Goal: Information Seeking & Learning: Compare options

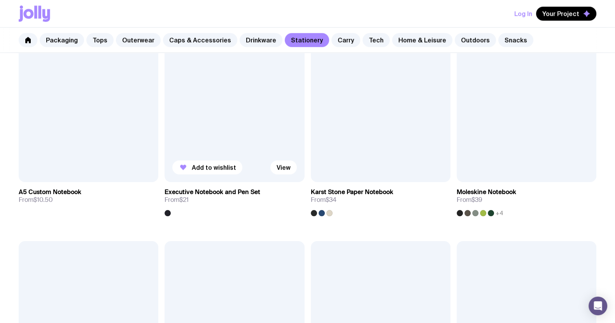
scroll to position [826, 0]
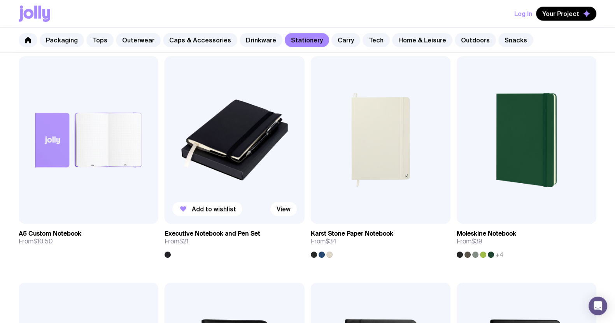
click at [241, 156] on img at bounding box center [234, 140] width 140 height 168
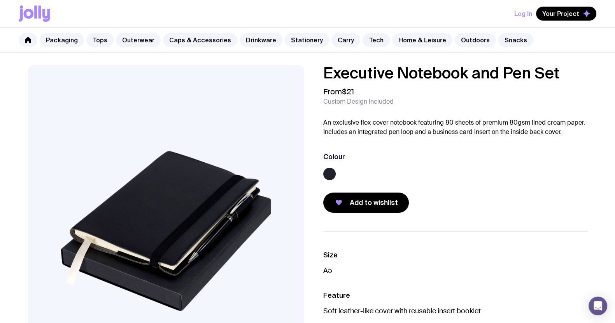
click at [426, 139] on div "Executive Notebook and Pen Set From $21 Custom Design Included An exclusive fle…" at bounding box center [455, 139] width 264 height 148
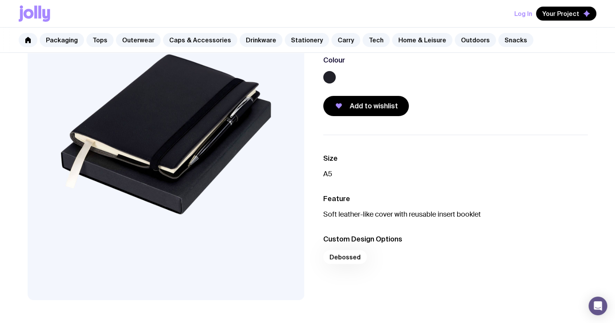
scroll to position [97, 0]
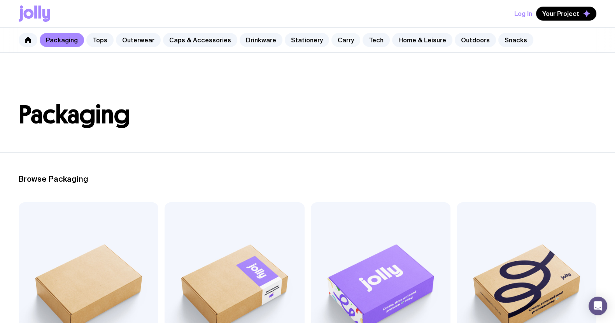
click at [336, 41] on link "Carry" at bounding box center [345, 40] width 29 height 14
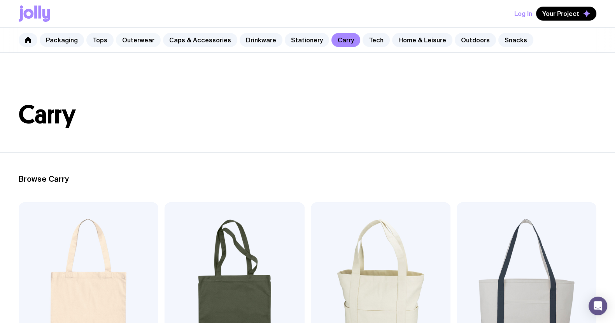
click at [132, 38] on link "Outerwear" at bounding box center [138, 40] width 45 height 14
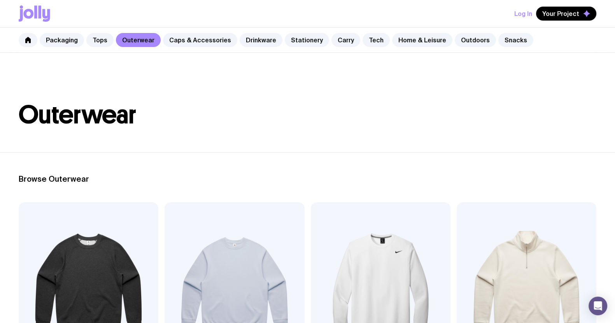
click at [360, 122] on h1 "Outerwear" at bounding box center [307, 115] width 577 height 25
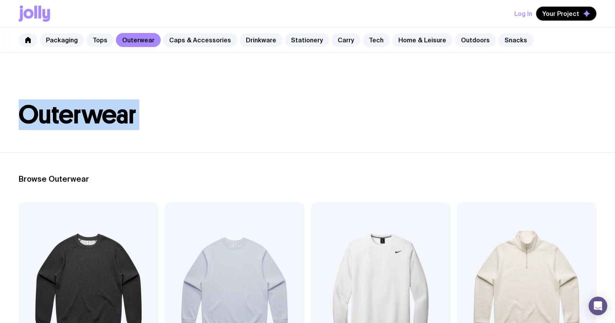
click at [360, 122] on h1 "Outerwear" at bounding box center [307, 115] width 577 height 25
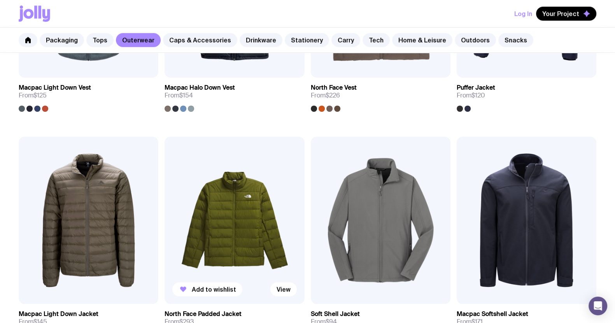
scroll to position [812, 0]
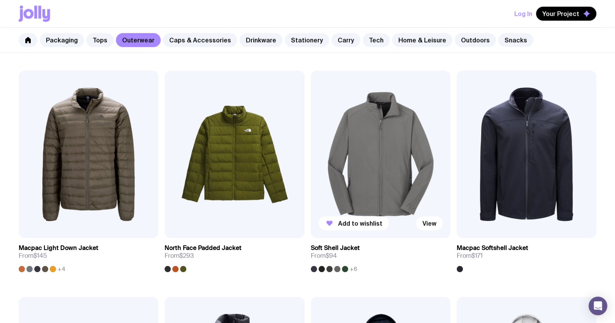
click at [378, 148] on img at bounding box center [381, 155] width 140 height 168
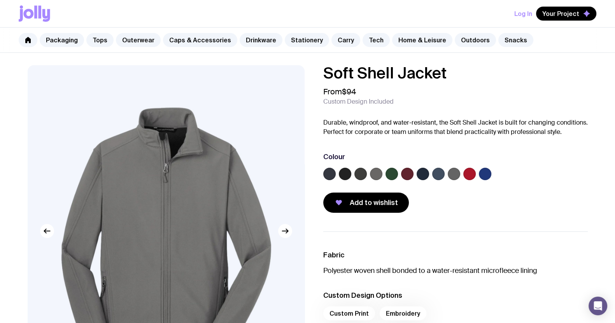
drag, startPoint x: 181, startPoint y: 3, endPoint x: 462, endPoint y: 87, distance: 293.6
click at [480, 100] on div "Soft Shell Jacket From $94 Custom Design Included Durable, windproof, and water…" at bounding box center [455, 139] width 264 height 148
click at [454, 70] on h1 "Soft Shell Jacket" at bounding box center [455, 73] width 264 height 16
drag, startPoint x: 454, startPoint y: 70, endPoint x: 294, endPoint y: 73, distance: 160.2
click at [269, 77] on div "Soft Shell Jacket From $94 Custom Design Included Durable, windproof, and water…" at bounding box center [307, 260] width 597 height 390
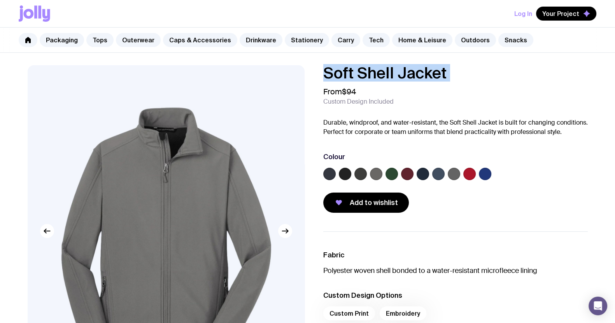
copy h1 "Soft Shell Jacket"
click at [392, 147] on div "Soft Shell Jacket From $94 Custom Design Included Durable, windproof, and water…" at bounding box center [455, 139] width 264 height 148
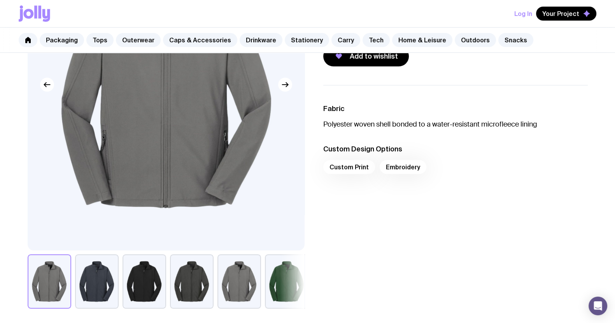
scroll to position [194, 0]
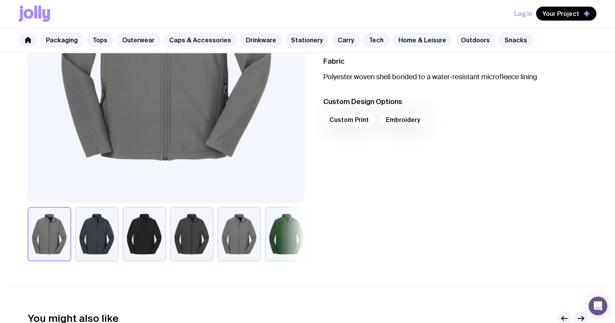
click at [287, 236] on button "button" at bounding box center [287, 234] width 44 height 54
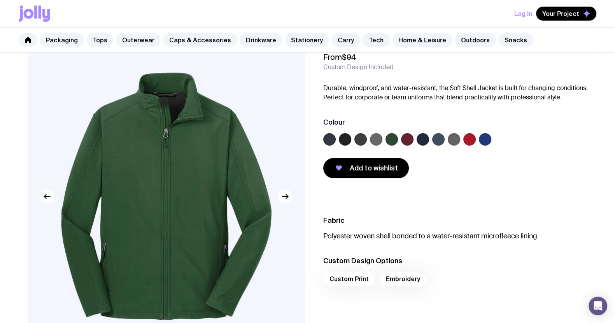
scroll to position [0, 0]
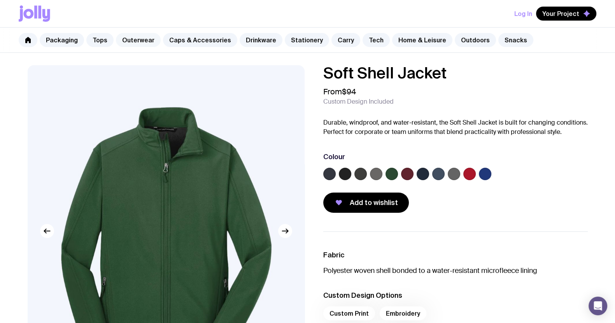
click at [154, 37] on link "Outerwear" at bounding box center [138, 40] width 45 height 14
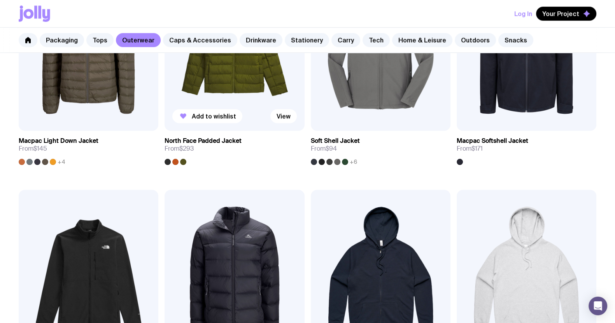
scroll to position [826, 0]
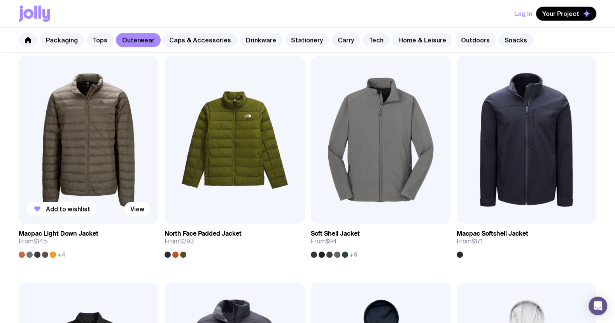
click at [97, 142] on img at bounding box center [89, 140] width 140 height 168
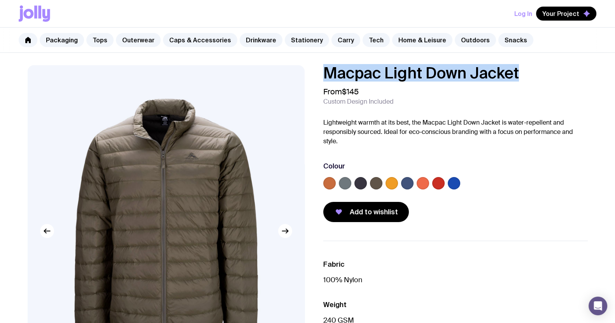
drag, startPoint x: 370, startPoint y: 79, endPoint x: 317, endPoint y: 77, distance: 52.5
click at [317, 77] on div "Macpac Light Down Jacket From $145 Custom Design Included Lightweight warmth at…" at bounding box center [449, 143] width 277 height 157
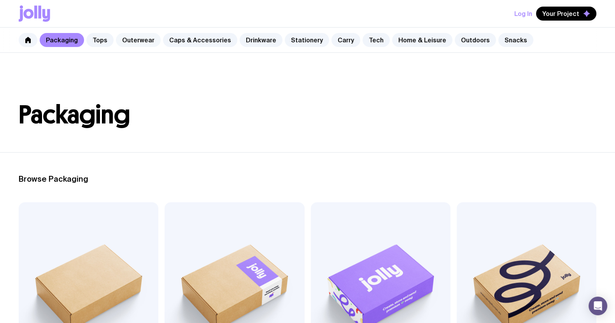
click at [138, 40] on link "Outerwear" at bounding box center [138, 40] width 45 height 14
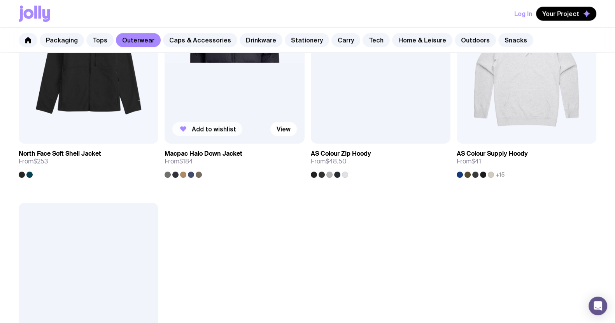
scroll to position [1020, 0]
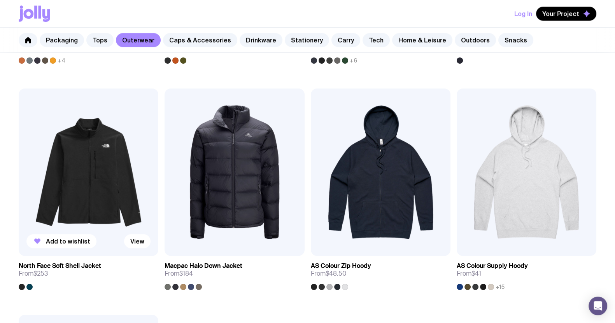
click at [117, 179] on img at bounding box center [89, 173] width 140 height 168
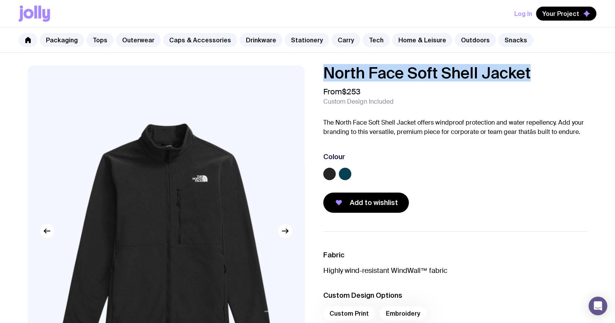
drag, startPoint x: 538, startPoint y: 71, endPoint x: 309, endPoint y: 80, distance: 229.2
click at [309, 80] on div "North Face Soft Shell Jacket From $253 Custom Design Included The North Face So…" at bounding box center [307, 260] width 597 height 390
copy h1 "North Face Soft Shell Jacket"
click at [422, 38] on link "Home & Leisure" at bounding box center [422, 40] width 60 height 14
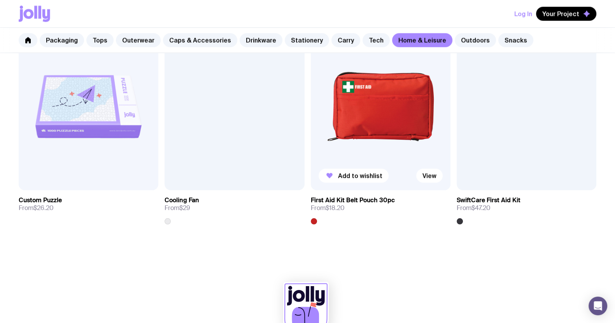
scroll to position [1751, 0]
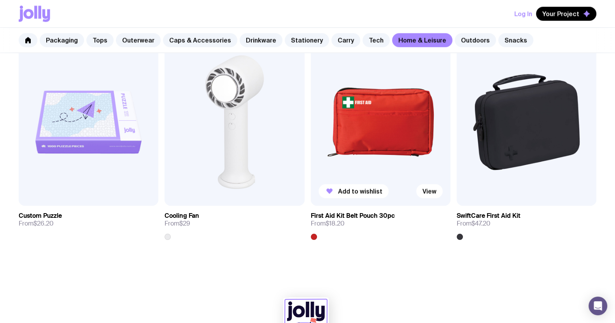
click at [375, 140] on img at bounding box center [381, 122] width 140 height 168
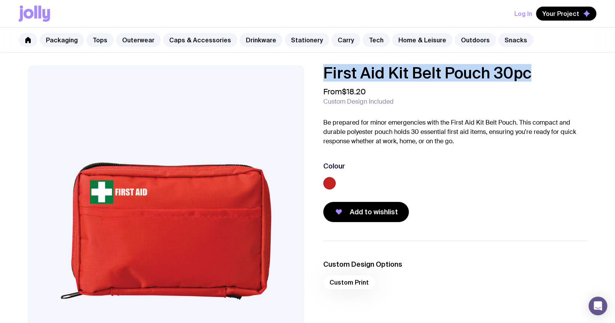
drag, startPoint x: 540, startPoint y: 73, endPoint x: 325, endPoint y: 73, distance: 214.2
click at [325, 73] on h1 "First Aid Kit Belt Pouch 30pc" at bounding box center [455, 73] width 264 height 16
copy h1 "First Aid Kit Belt Pouch 30pc"
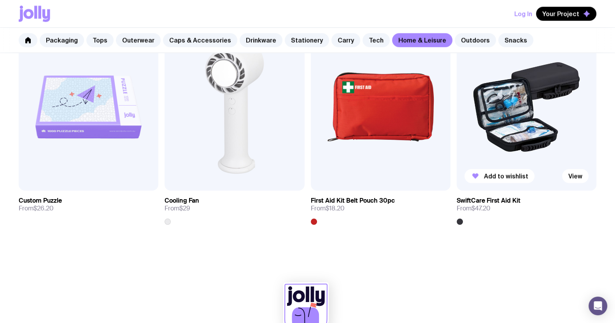
scroll to position [1751, 0]
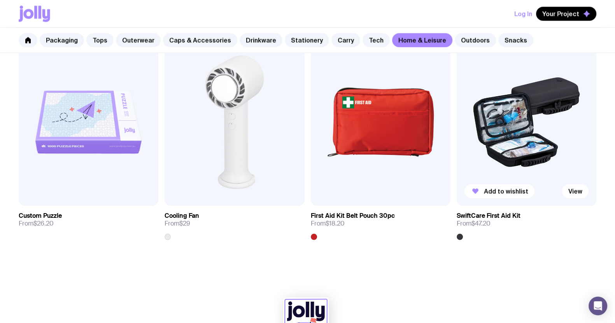
click at [497, 160] on img at bounding box center [526, 122] width 140 height 168
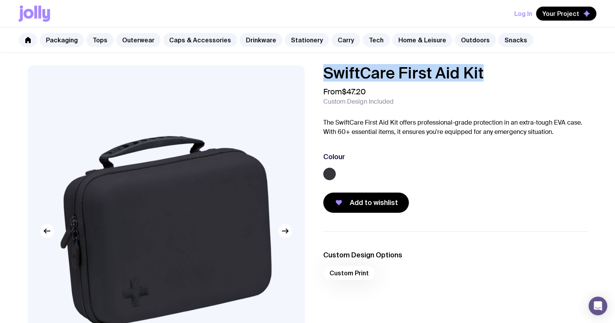
drag, startPoint x: 439, startPoint y: 74, endPoint x: 325, endPoint y: 76, distance: 114.3
click at [325, 76] on h1 "SwiftCare First Aid Kit" at bounding box center [455, 73] width 264 height 16
copy h1 "SwiftCare First Aid Kit"
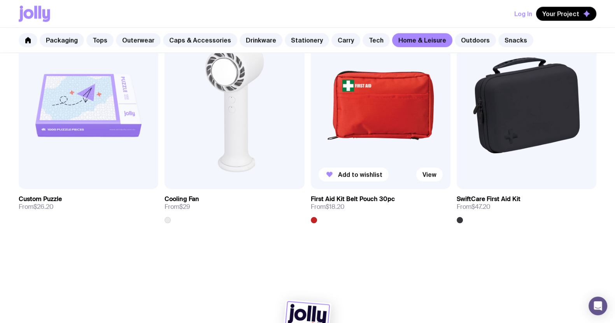
scroll to position [1779, 0]
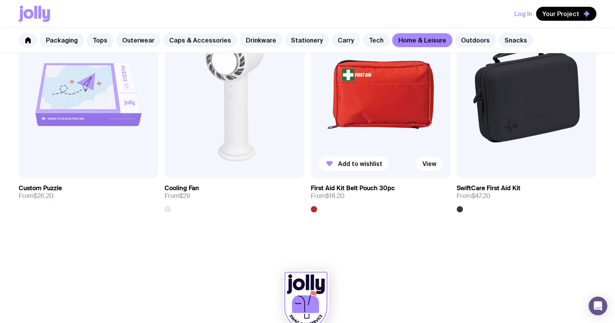
click at [360, 99] on img at bounding box center [381, 95] width 140 height 168
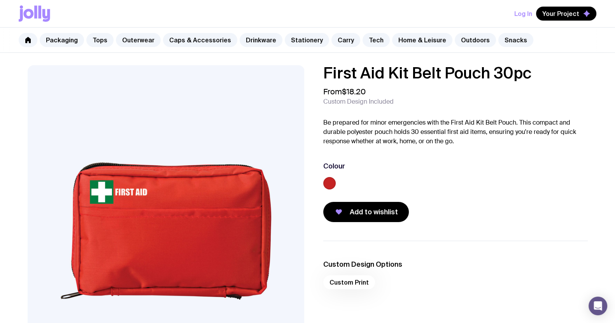
drag, startPoint x: 525, startPoint y: 70, endPoint x: 315, endPoint y: 67, distance: 210.0
click at [304, 67] on div "First Aid Kit Belt Pouch 30pc From $18.20 Custom Design Included Be prepared fo…" at bounding box center [307, 231] width 597 height 332
drag, startPoint x: 532, startPoint y: 72, endPoint x: 363, endPoint y: 70, distance: 169.1
click at [300, 73] on div "First Aid Kit Belt Pouch 30pc From $18.20 Custom Design Included Be prepared fo…" at bounding box center [307, 231] width 597 height 332
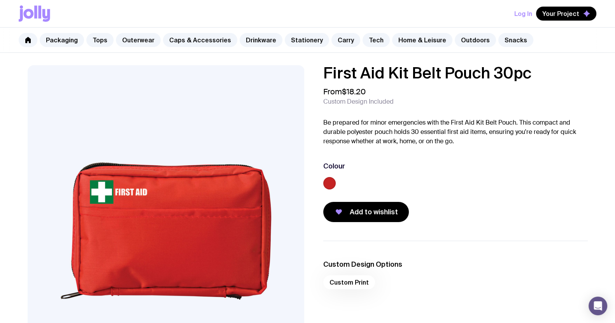
copy div "First Aid Kit Belt Pouch 30pc"
click at [407, 108] on div "First Aid Kit Belt Pouch 30pc From $18.20 Custom Design Included Be prepared fo…" at bounding box center [455, 143] width 264 height 157
click at [410, 40] on link "Home & Leisure" at bounding box center [422, 40] width 60 height 14
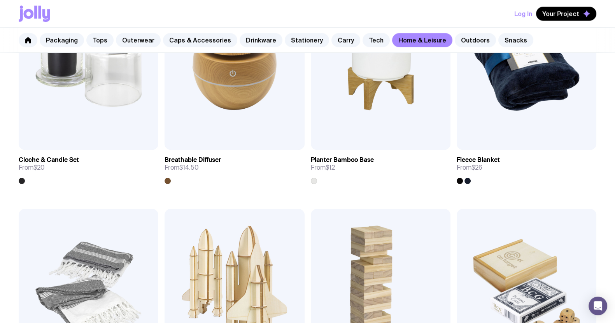
scroll to position [1409, 0]
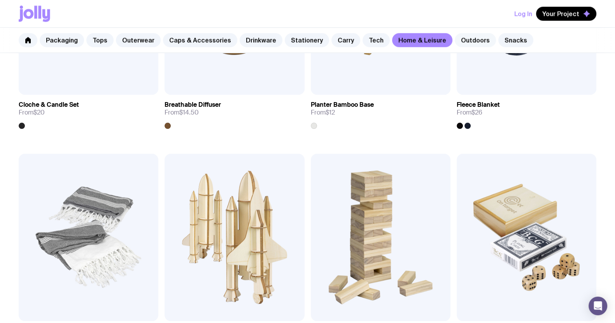
click at [454, 42] on link "Outdoors" at bounding box center [474, 40] width 41 height 14
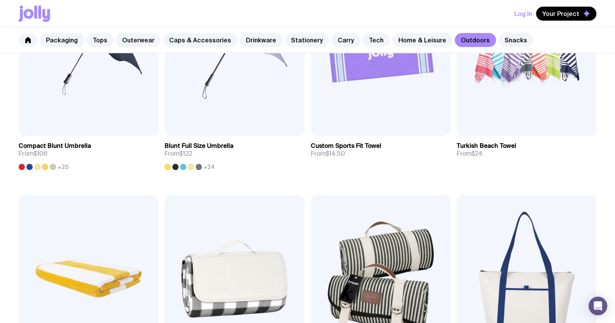
scroll to position [535, 0]
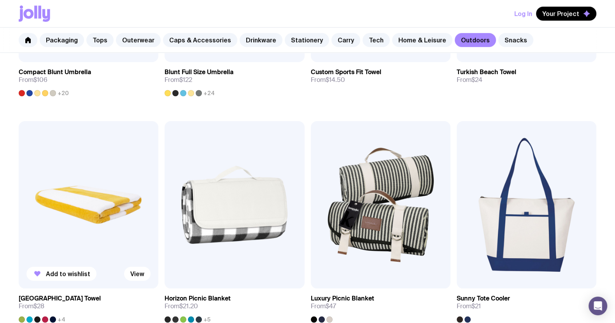
click at [88, 175] on img at bounding box center [89, 205] width 140 height 168
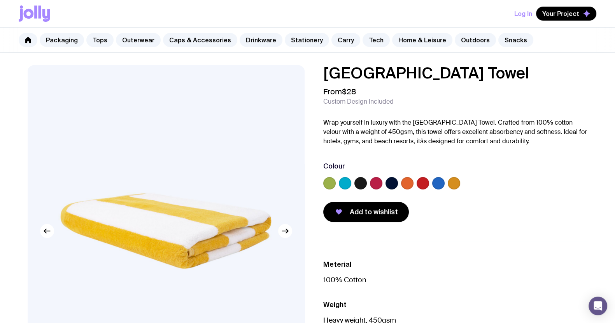
click at [433, 187] on div at bounding box center [438, 183] width 12 height 12
click at [437, 183] on label at bounding box center [438, 183] width 12 height 12
click at [0, 0] on input "radio" at bounding box center [0, 0] width 0 height 0
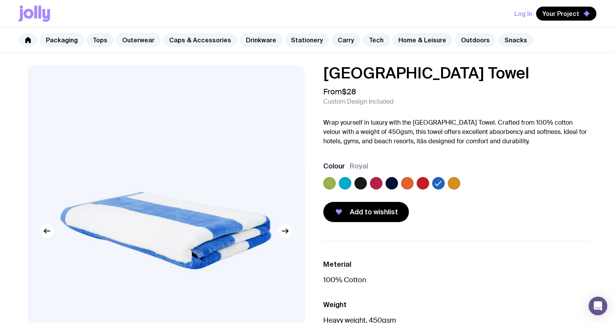
click at [423, 185] on label at bounding box center [422, 183] width 12 height 12
click at [0, 0] on input "radio" at bounding box center [0, 0] width 0 height 0
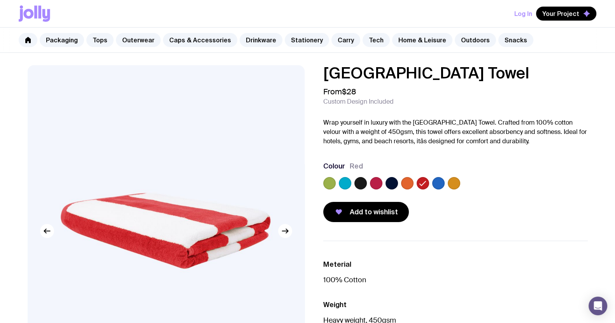
click at [409, 185] on label at bounding box center [407, 183] width 12 height 12
click at [0, 0] on input "radio" at bounding box center [0, 0] width 0 height 0
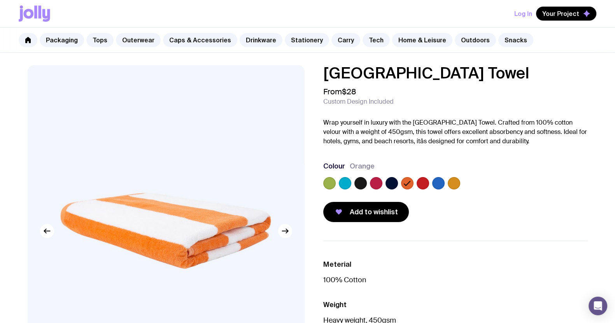
click at [380, 183] on label at bounding box center [376, 183] width 12 height 12
click at [0, 0] on input "radio" at bounding box center [0, 0] width 0 height 0
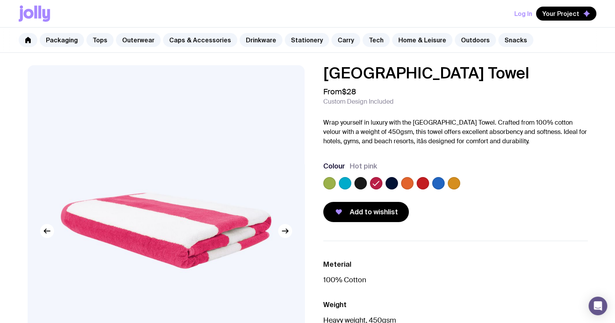
click at [393, 183] on label at bounding box center [391, 183] width 12 height 12
click at [0, 0] on input "radio" at bounding box center [0, 0] width 0 height 0
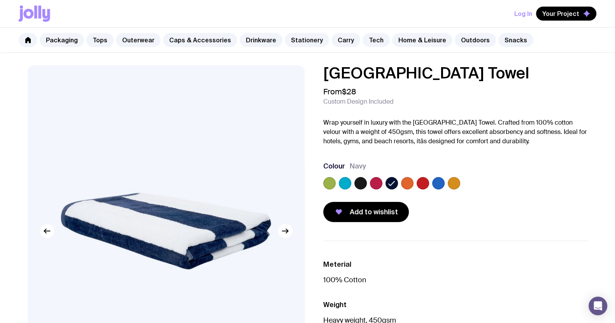
click at [346, 186] on label at bounding box center [345, 183] width 12 height 12
click at [0, 0] on input "radio" at bounding box center [0, 0] width 0 height 0
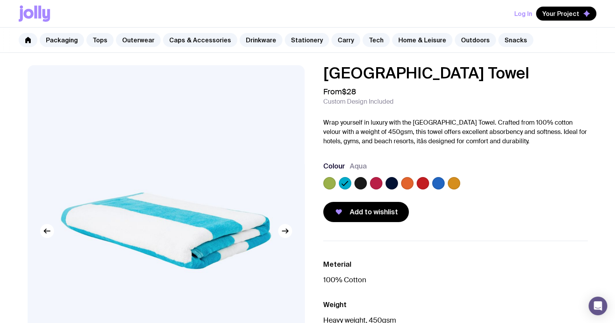
click at [324, 183] on label at bounding box center [329, 183] width 12 height 12
click at [0, 0] on input "radio" at bounding box center [0, 0] width 0 height 0
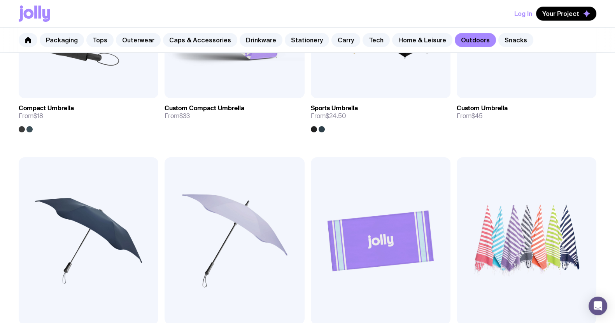
scroll to position [224, 0]
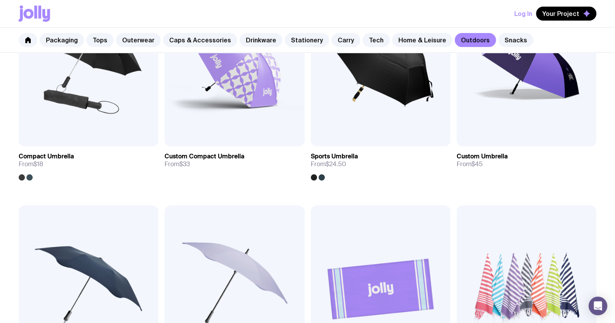
click at [520, 262] on img at bounding box center [526, 290] width 140 height 168
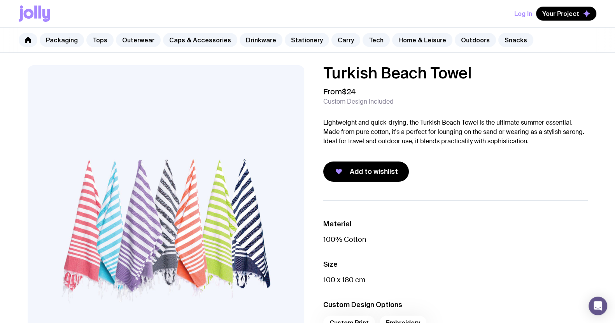
click at [444, 139] on p "Lightweight and quick-drying, the Turkish Beach Towel is the ultimate summer es…" at bounding box center [455, 132] width 264 height 28
click at [466, 166] on div "Add to wishlist" at bounding box center [455, 172] width 264 height 20
click at [401, 40] on link "Home & Leisure" at bounding box center [422, 40] width 60 height 14
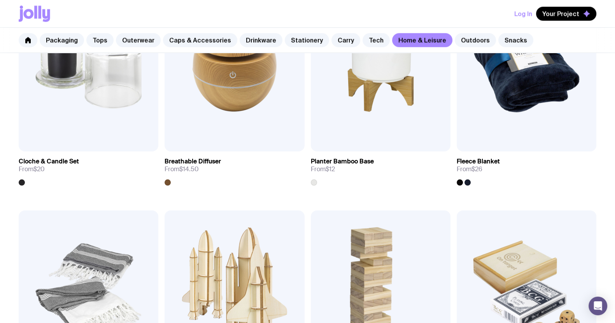
scroll to position [1506, 0]
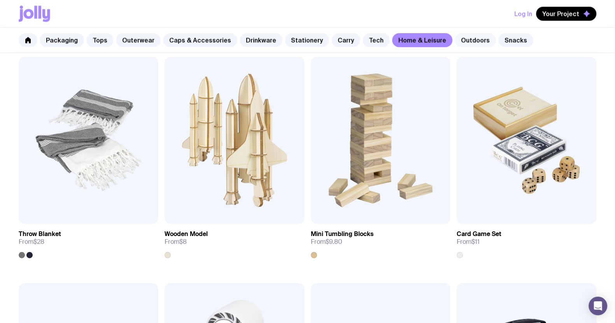
click at [454, 42] on link "Outdoors" at bounding box center [474, 40] width 41 height 14
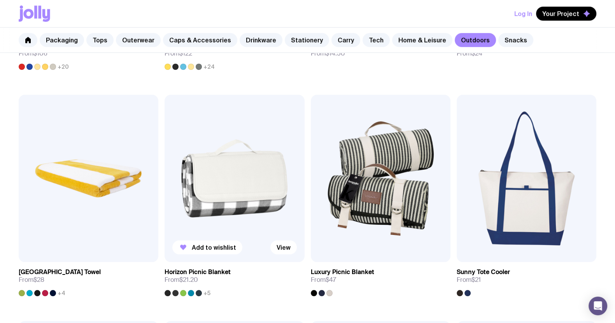
scroll to position [583, 0]
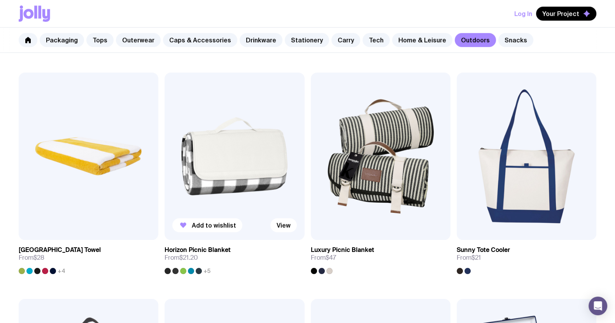
click at [262, 165] on img at bounding box center [234, 157] width 140 height 168
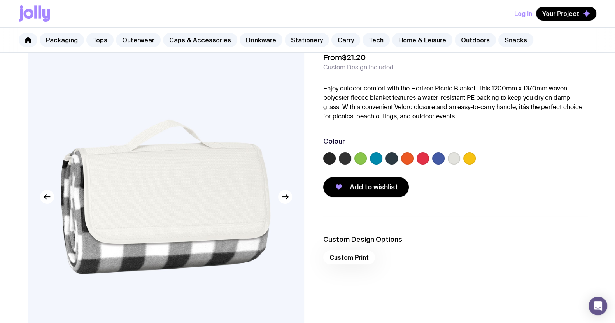
scroll to position [48, 0]
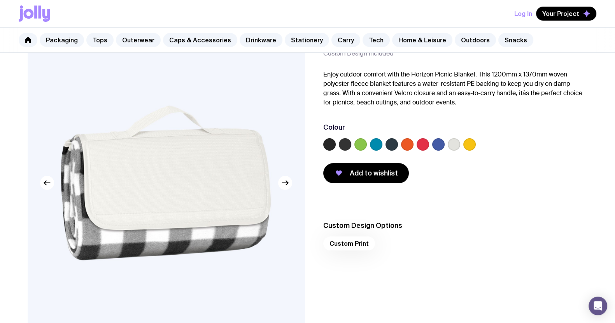
click at [291, 187] on img at bounding box center [166, 183] width 277 height 332
click at [287, 186] on icon "button" at bounding box center [284, 182] width 9 height 9
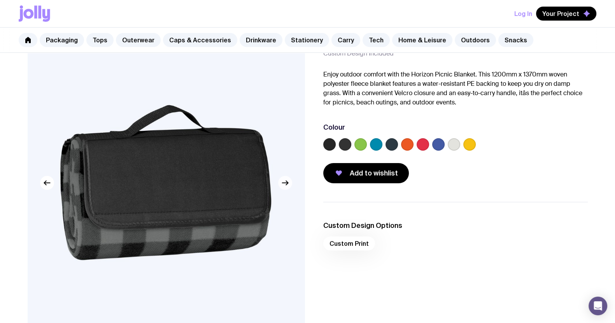
click at [283, 180] on icon "button" at bounding box center [284, 182] width 9 height 9
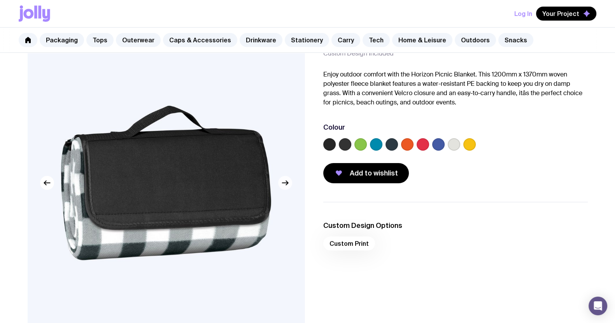
click at [283, 180] on icon "button" at bounding box center [284, 182] width 9 height 9
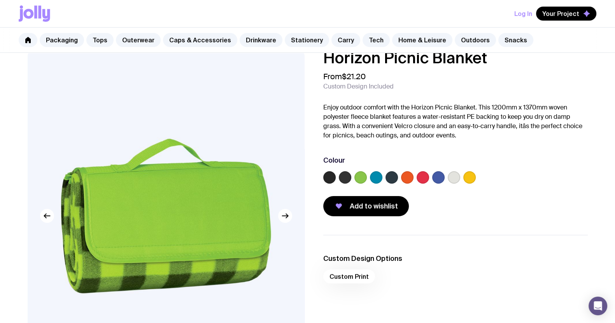
scroll to position [0, 0]
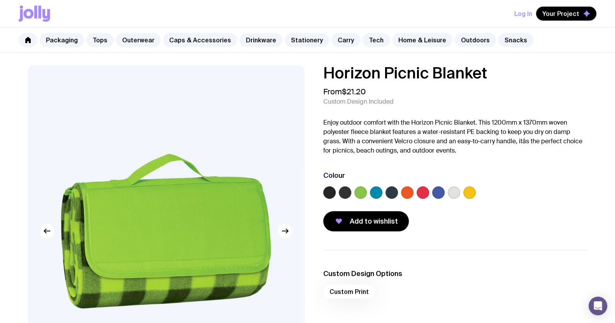
drag, startPoint x: 500, startPoint y: 66, endPoint x: 320, endPoint y: 71, distance: 179.7
click at [320, 71] on div "Horizon Picnic Blanket From $21.20 Custom Design Included Enjoy outdoor comfort…" at bounding box center [449, 148] width 277 height 166
copy h1 "Horizon Picnic Blanket"
click at [381, 191] on label at bounding box center [376, 193] width 12 height 12
click at [0, 0] on input "radio" at bounding box center [0, 0] width 0 height 0
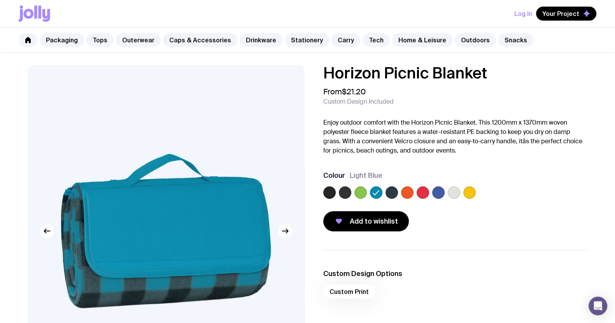
click at [388, 189] on label at bounding box center [391, 193] width 12 height 12
click at [0, 0] on input "radio" at bounding box center [0, 0] width 0 height 0
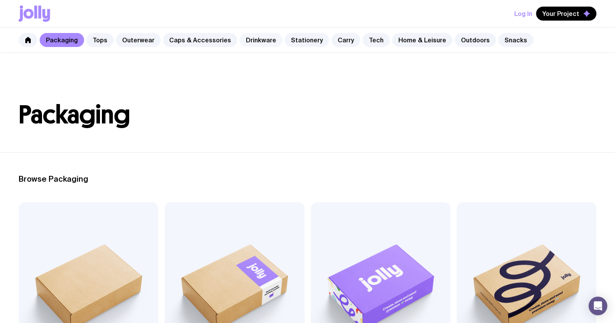
drag, startPoint x: 256, startPoint y: 44, endPoint x: 268, endPoint y: 44, distance: 12.1
click at [256, 44] on link "Drinkware" at bounding box center [260, 40] width 43 height 14
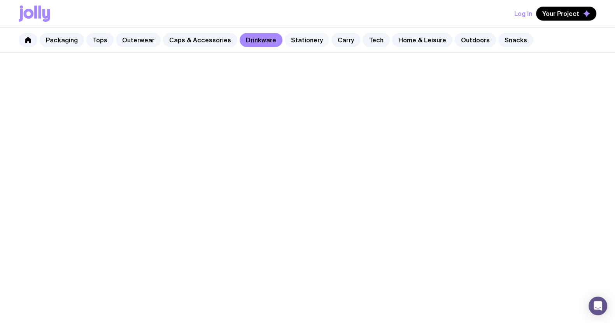
click at [295, 39] on link "Stationery" at bounding box center [307, 40] width 44 height 14
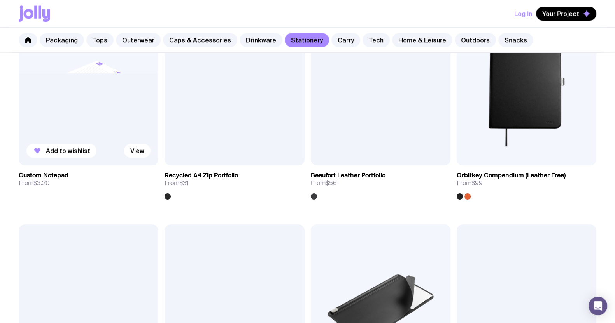
scroll to position [1069, 0]
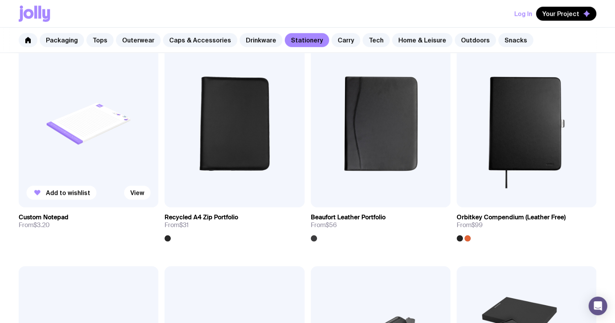
click at [93, 142] on img at bounding box center [89, 124] width 140 height 168
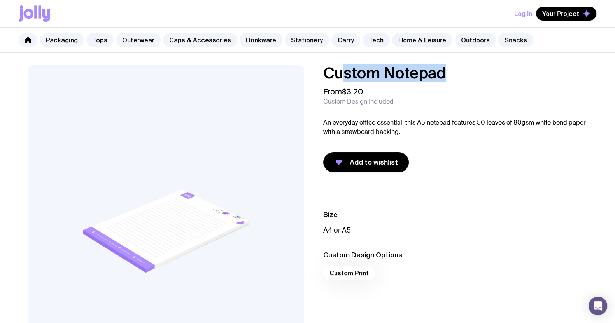
drag, startPoint x: 434, startPoint y: 72, endPoint x: 285, endPoint y: 67, distance: 149.8
click at [276, 65] on div "Custom Notepad From $3.20 Custom Design Included An everyday office essential, …" at bounding box center [307, 231] width 597 height 332
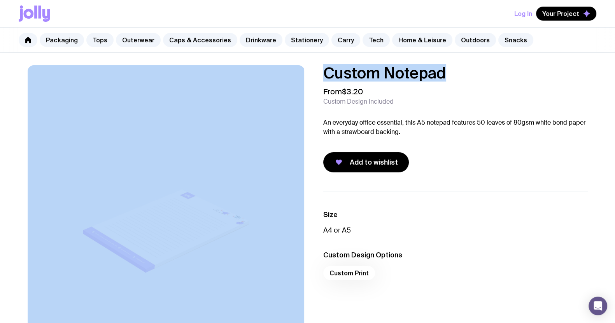
click at [429, 75] on h1 "Custom Notepad" at bounding box center [455, 73] width 264 height 16
click at [447, 73] on h1 "Custom Notepad" at bounding box center [455, 73] width 264 height 16
click at [449, 71] on h1 "Custom Notepad" at bounding box center [455, 73] width 264 height 16
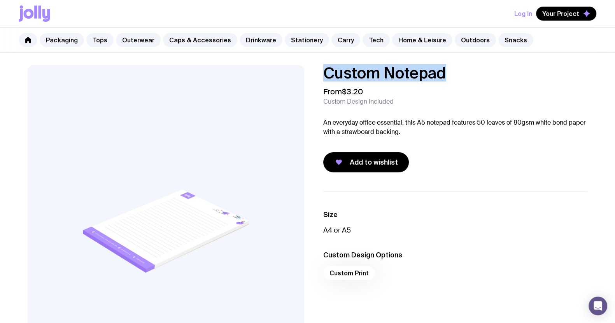
drag, startPoint x: 450, startPoint y: 72, endPoint x: 320, endPoint y: 72, distance: 130.6
click at [317, 73] on div "Custom Notepad From $3.20 Custom Design Included An everyday office essential, …" at bounding box center [449, 118] width 277 height 107
copy h1 "Custom Notepad"
click at [64, 40] on link "Packaging" at bounding box center [62, 40] width 44 height 14
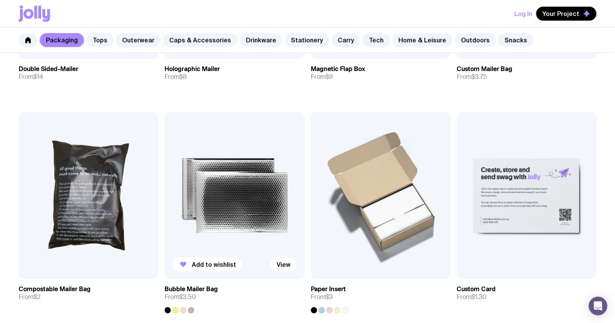
scroll to position [534, 0]
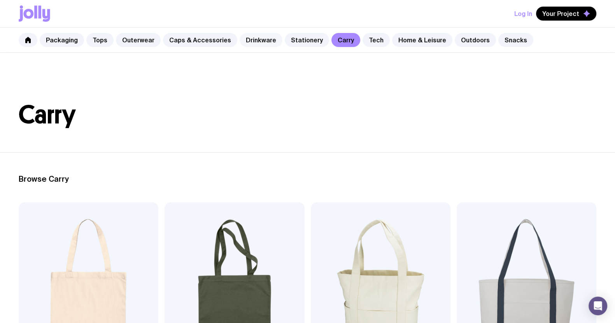
click at [252, 40] on link "Drinkware" at bounding box center [260, 40] width 43 height 14
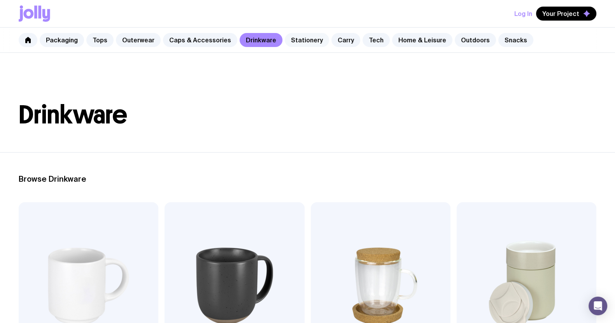
click at [299, 40] on link "Stationery" at bounding box center [307, 40] width 44 height 14
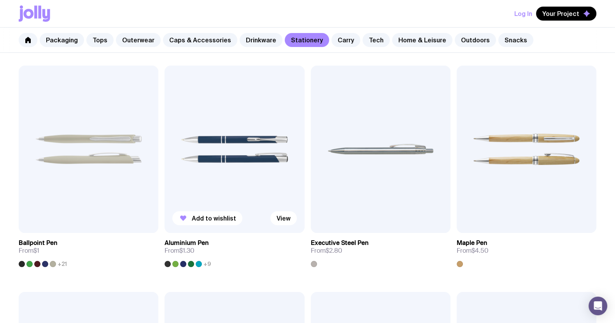
scroll to position [146, 0]
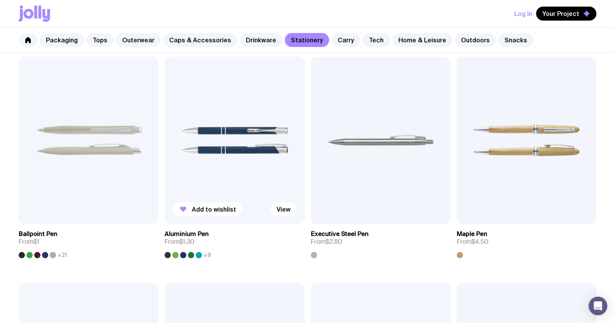
click at [231, 155] on img at bounding box center [234, 141] width 140 height 168
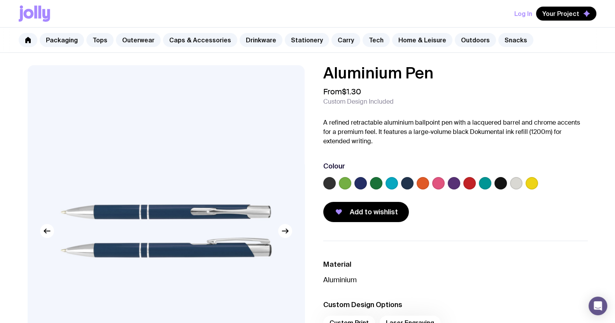
click at [515, 182] on label at bounding box center [516, 183] width 12 height 12
click at [0, 0] on input "radio" at bounding box center [0, 0] width 0 height 0
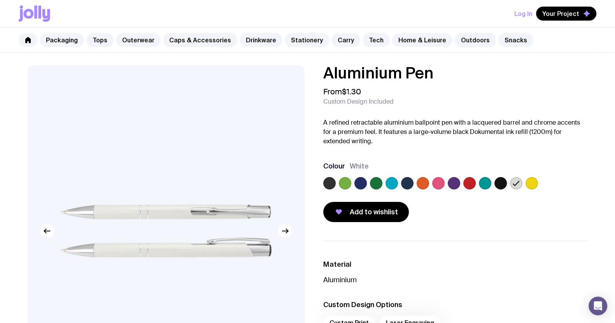
click at [401, 184] on label at bounding box center [407, 183] width 12 height 12
click at [0, 0] on input "radio" at bounding box center [0, 0] width 0 height 0
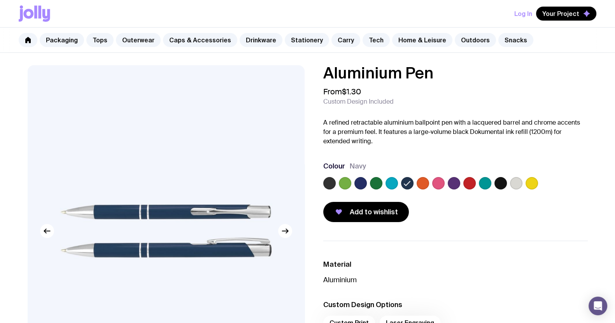
click at [435, 164] on div "Colour Navy" at bounding box center [455, 166] width 264 height 9
click at [449, 157] on div "Aluminium Pen From $1.30 Custom Design Included A refined retractable aluminium…" at bounding box center [455, 143] width 264 height 157
click at [330, 182] on label at bounding box center [329, 183] width 12 height 12
click at [0, 0] on input "radio" at bounding box center [0, 0] width 0 height 0
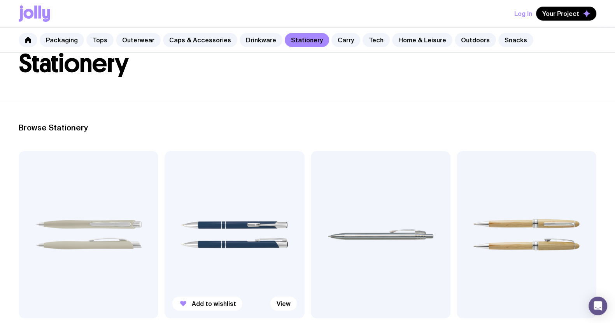
scroll to position [146, 0]
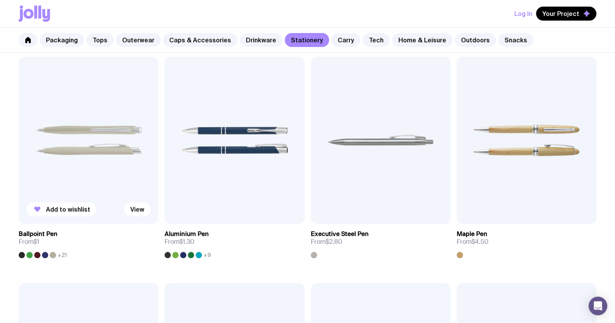
click at [104, 112] on img at bounding box center [89, 141] width 140 height 168
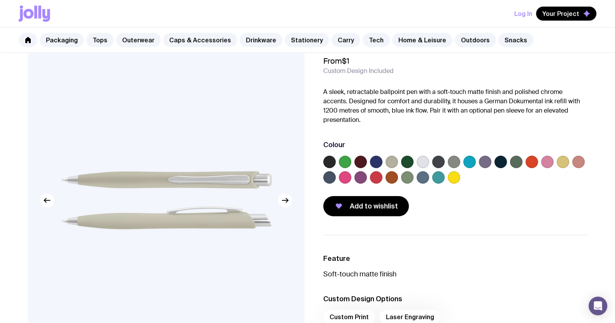
scroll to position [48, 0]
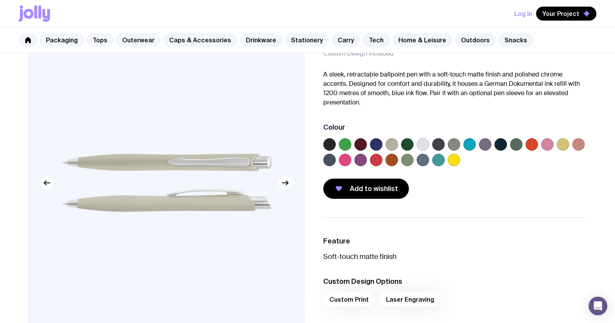
click at [455, 143] on label at bounding box center [453, 144] width 12 height 12
click at [0, 0] on input "radio" at bounding box center [0, 0] width 0 height 0
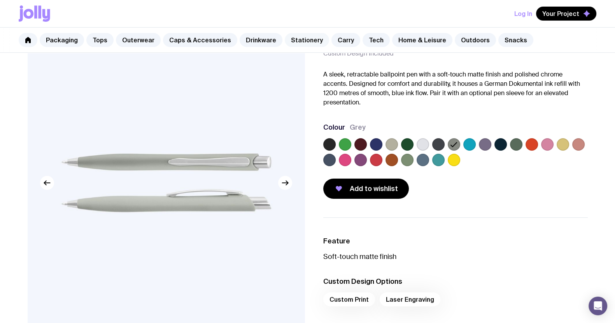
click at [288, 41] on link "Stationery" at bounding box center [307, 40] width 44 height 14
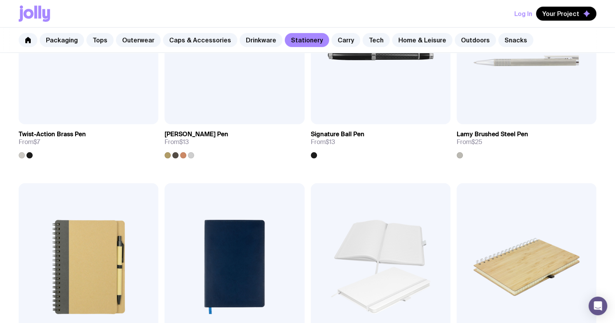
scroll to position [631, 0]
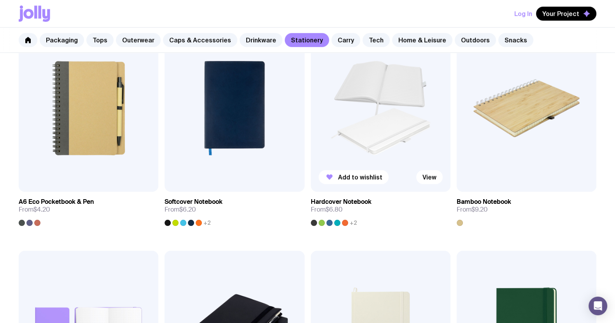
click at [367, 135] on img at bounding box center [381, 108] width 140 height 168
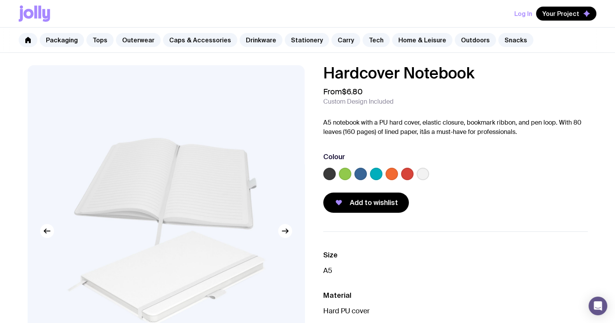
click at [429, 174] on div at bounding box center [455, 176] width 264 height 16
click at [428, 174] on label at bounding box center [422, 174] width 12 height 12
click at [0, 0] on input "radio" at bounding box center [0, 0] width 0 height 0
click at [327, 176] on label at bounding box center [329, 174] width 12 height 12
click at [0, 0] on input "radio" at bounding box center [0, 0] width 0 height 0
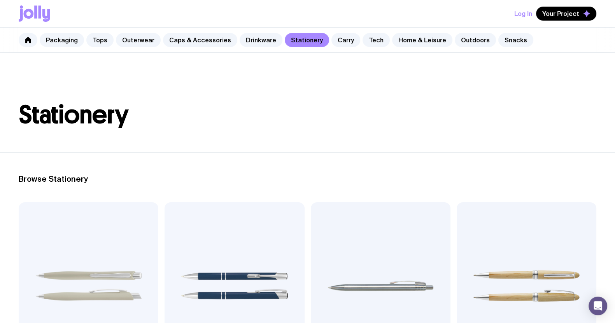
click at [114, 229] on img at bounding box center [89, 287] width 140 height 168
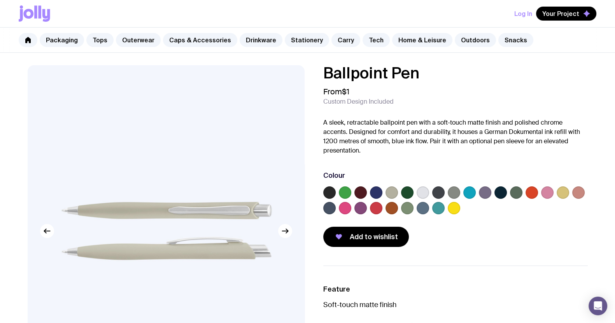
click at [449, 193] on label at bounding box center [453, 193] width 12 height 12
click at [0, 0] on input "radio" at bounding box center [0, 0] width 0 height 0
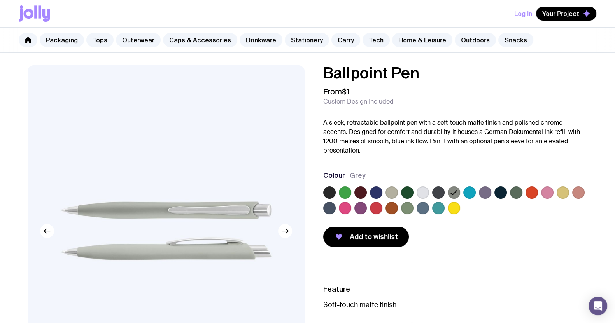
click at [515, 195] on label at bounding box center [516, 193] width 12 height 12
click at [0, 0] on input "radio" at bounding box center [0, 0] width 0 height 0
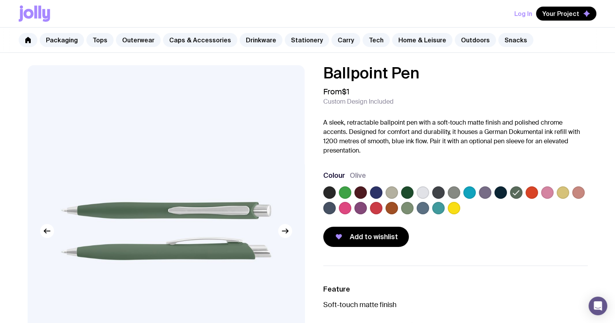
click at [392, 193] on label at bounding box center [391, 193] width 12 height 12
click at [0, 0] on input "radio" at bounding box center [0, 0] width 0 height 0
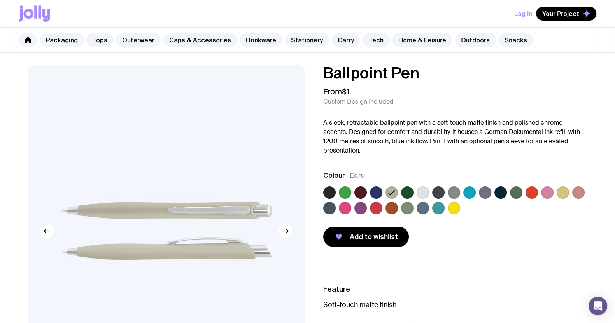
click at [427, 191] on label at bounding box center [422, 193] width 12 height 12
click at [0, 0] on input "radio" at bounding box center [0, 0] width 0 height 0
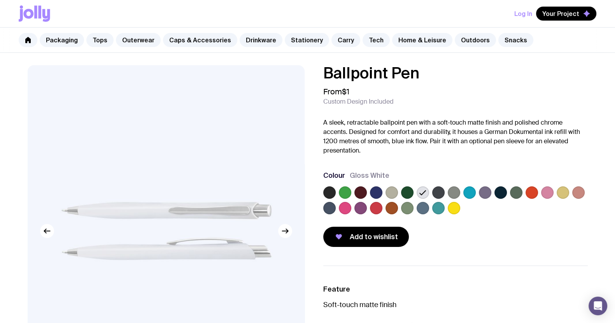
click at [452, 192] on label at bounding box center [453, 193] width 12 height 12
click at [0, 0] on input "radio" at bounding box center [0, 0] width 0 height 0
